Goal: Task Accomplishment & Management: Manage account settings

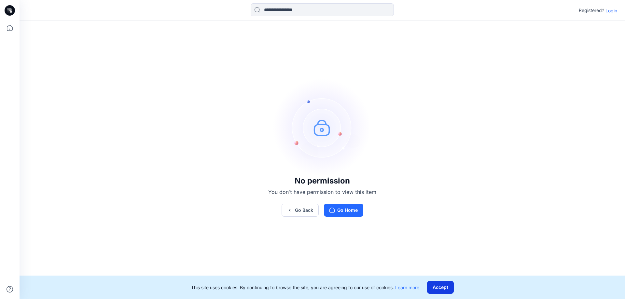
click at [442, 286] on button "Accept" at bounding box center [440, 287] width 27 height 13
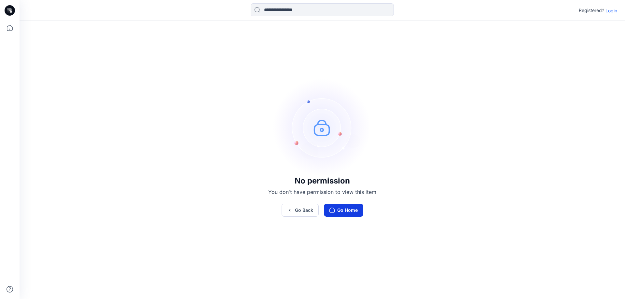
click at [341, 211] on button "Go Home" at bounding box center [343, 210] width 39 height 13
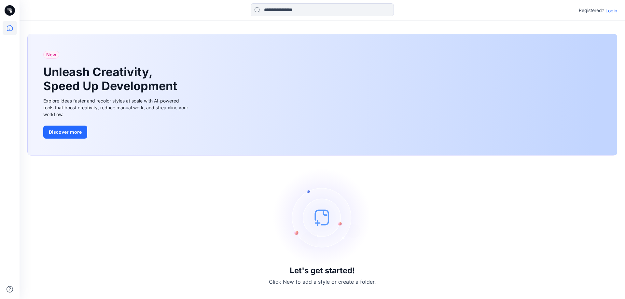
click at [615, 9] on p "Login" at bounding box center [612, 10] width 12 height 7
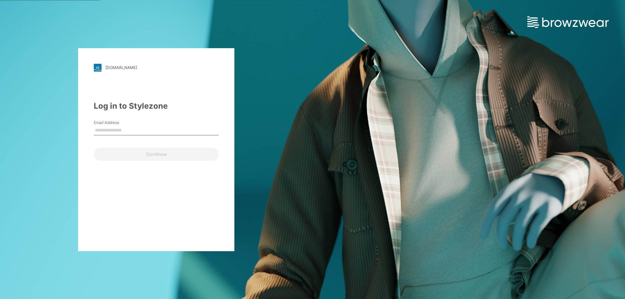
click at [144, 130] on input "Email Address" at bounding box center [156, 131] width 125 height 10
type input "**********"
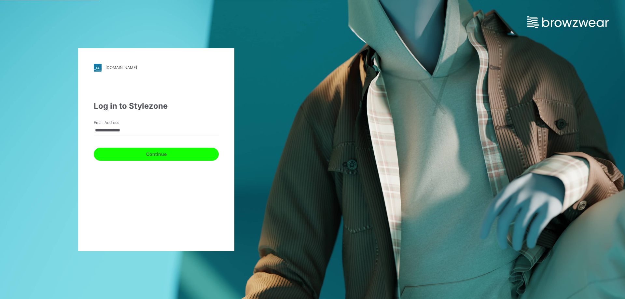
click at [149, 155] on button "Continue" at bounding box center [156, 154] width 125 height 13
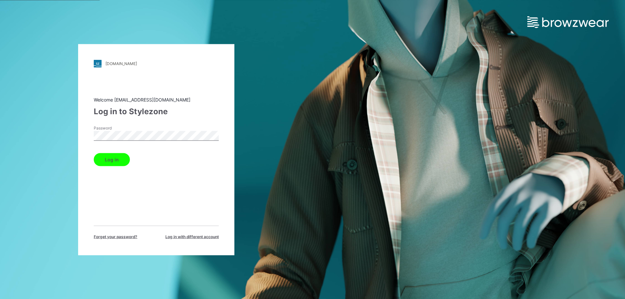
click at [94, 153] on button "Log in" at bounding box center [112, 159] width 36 height 13
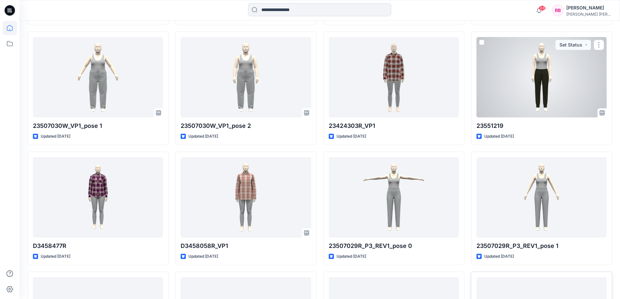
scroll to position [642, 0]
